Goal: Check status: Check status

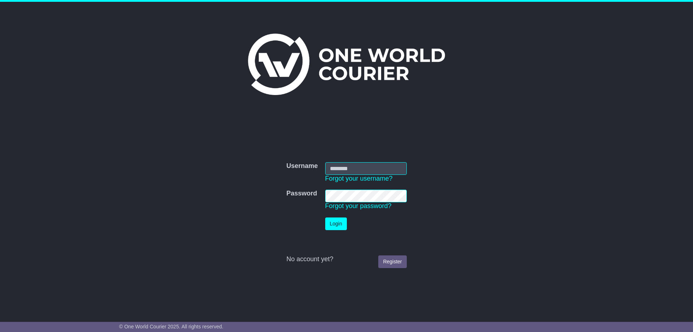
type input "**********"
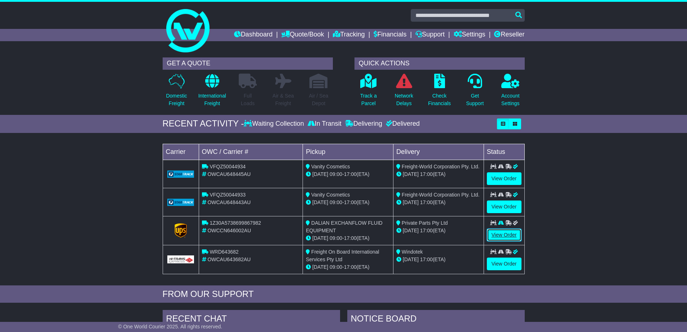
click at [503, 232] on link "View Order" at bounding box center [504, 234] width 35 height 13
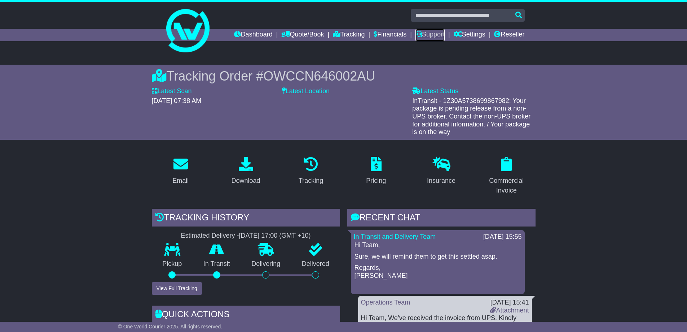
click at [437, 35] on link "Support" at bounding box center [430, 35] width 29 height 12
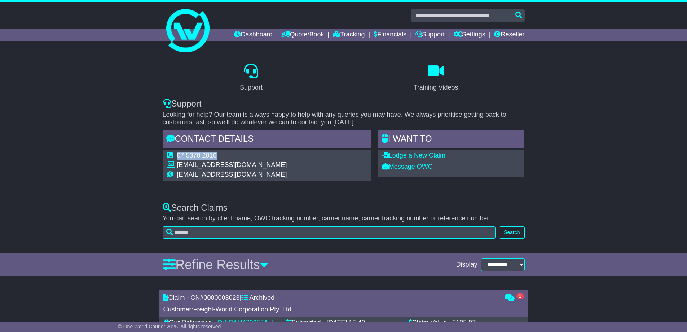
drag, startPoint x: 217, startPoint y: 153, endPoint x: 178, endPoint y: 154, distance: 39.3
click at [178, 154] on td "07 5370 2016" at bounding box center [232, 157] width 110 height 10
copy td "07 5370 2016"
click at [125, 144] on div "Support Training Videos Support Looking for help? Our team is always happy to h…" at bounding box center [343, 124] width 687 height 141
click at [252, 36] on link "Dashboard" at bounding box center [253, 35] width 39 height 12
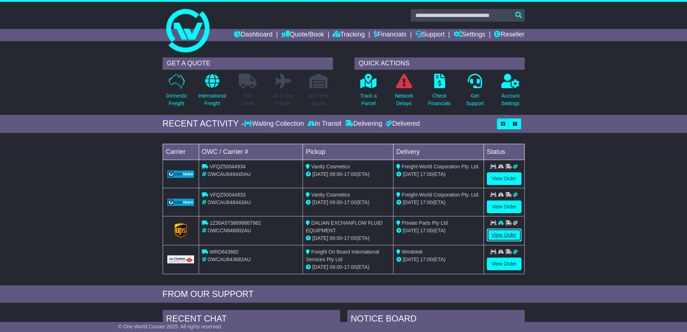
click at [510, 238] on link "View Order" at bounding box center [504, 234] width 35 height 13
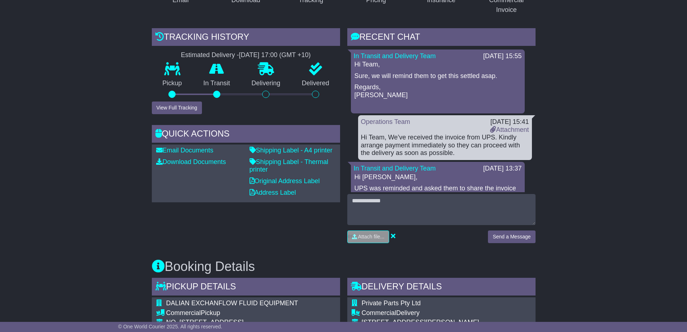
scroll to position [361, 0]
